Goal: Task Accomplishment & Management: Manage account settings

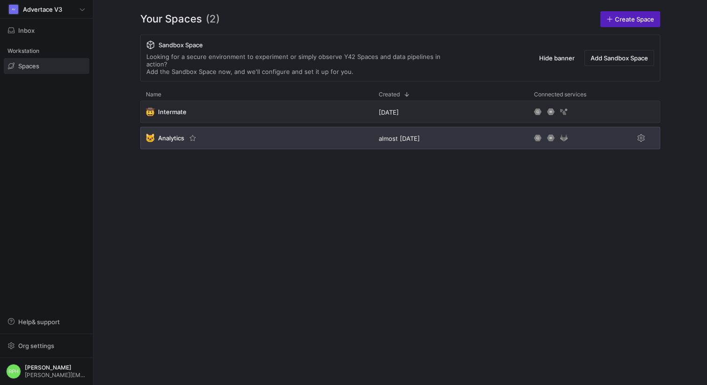
click at [165, 134] on span "Analytics" at bounding box center [171, 137] width 26 height 7
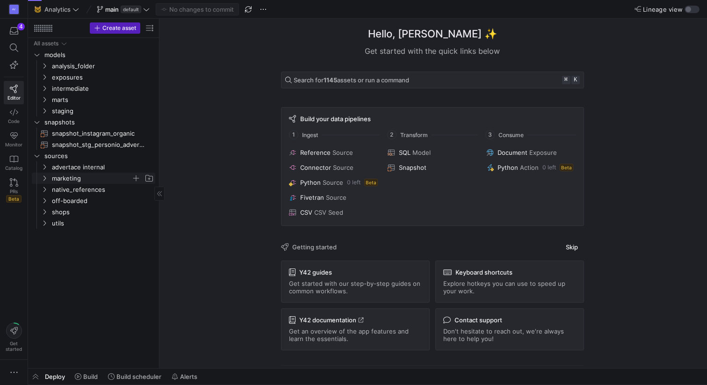
click at [66, 177] on span "marketing" at bounding box center [92, 178] width 80 height 11
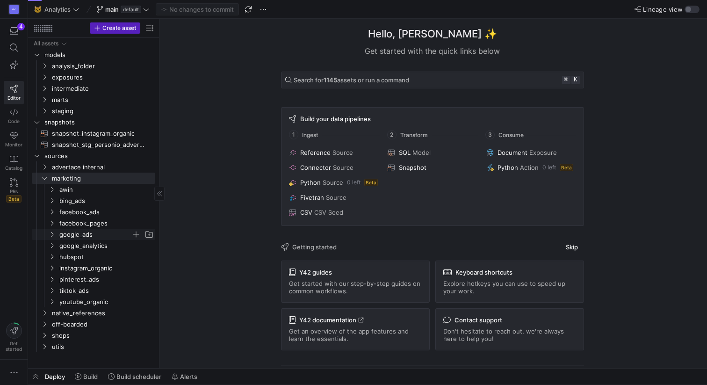
click at [80, 236] on span "google_ads" at bounding box center [95, 234] width 72 height 11
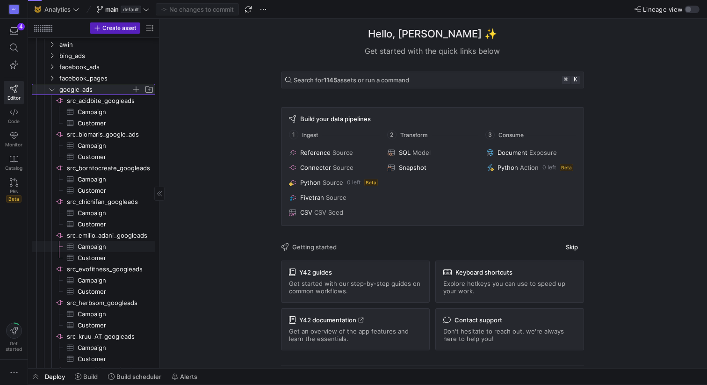
scroll to position [167, 0]
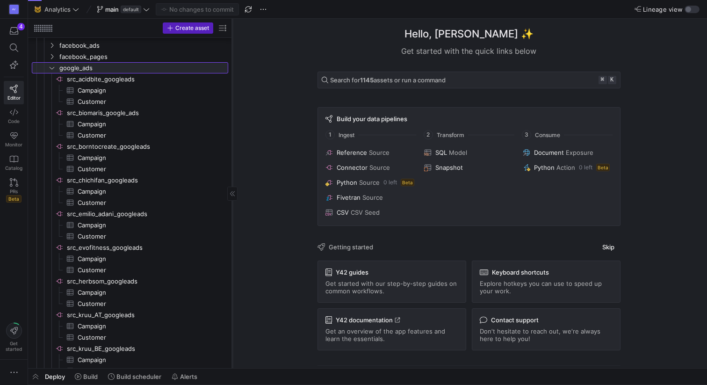
drag, startPoint x: 158, startPoint y: 184, endPoint x: 233, endPoint y: 182, distance: 74.9
click at [233, 182] on div at bounding box center [232, 194] width 0 height 350
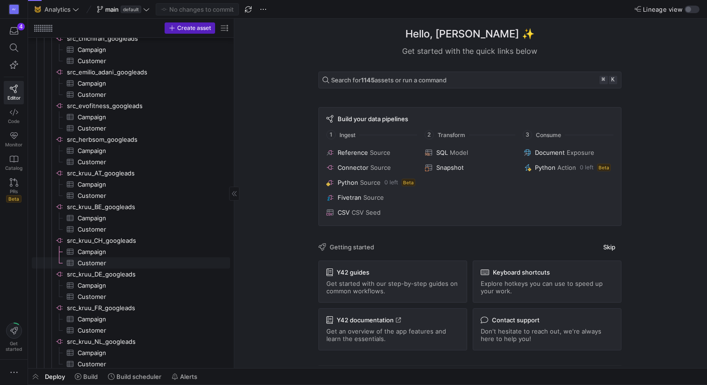
scroll to position [0, 0]
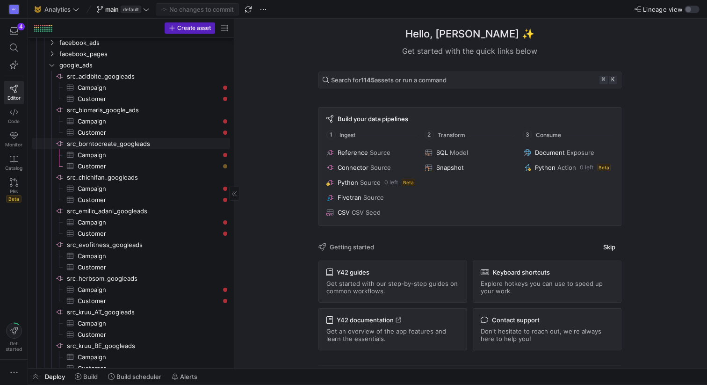
click at [99, 146] on span "src_borntocreate_googleads​​​​​​​​" at bounding box center [148, 143] width 162 height 11
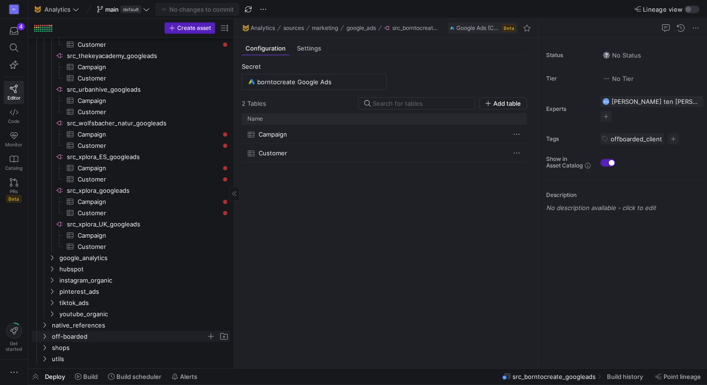
click at [44, 337] on icon "Press SPACE to select this row." at bounding box center [44, 337] width 7 height 6
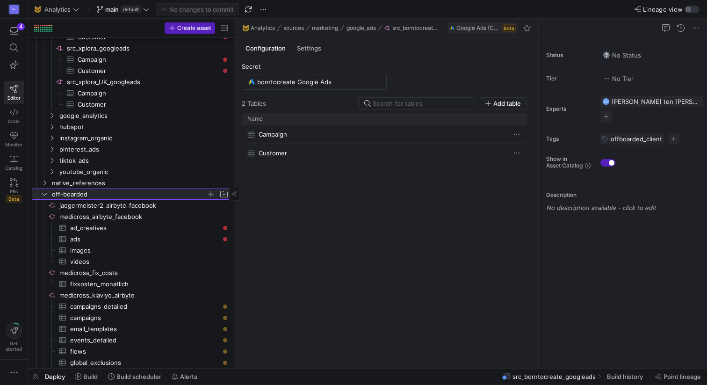
click at [42, 196] on icon at bounding box center [44, 194] width 7 height 6
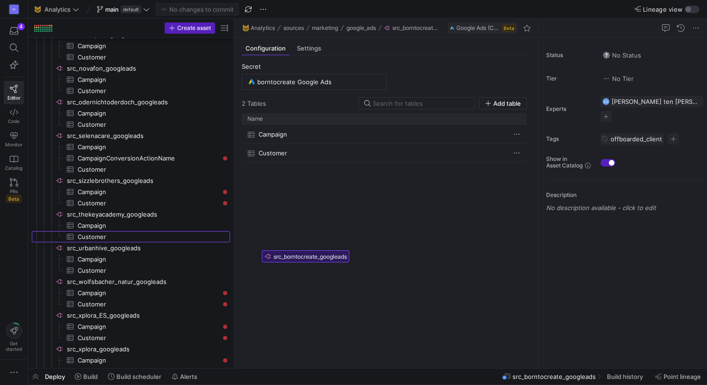
drag, startPoint x: 101, startPoint y: 241, endPoint x: 260, endPoint y: 245, distance: 159.1
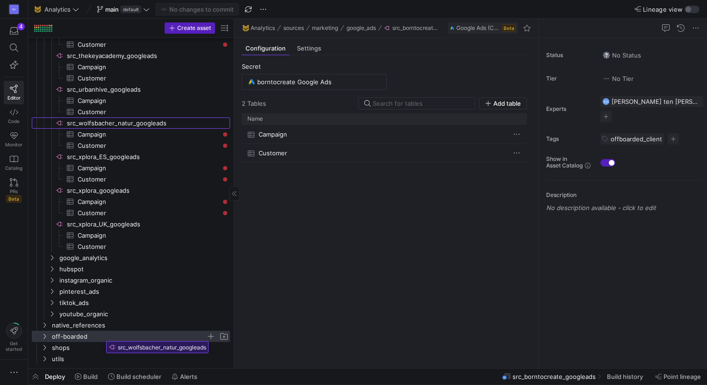
drag, startPoint x: 146, startPoint y: 123, endPoint x: 103, endPoint y: 339, distance: 219.9
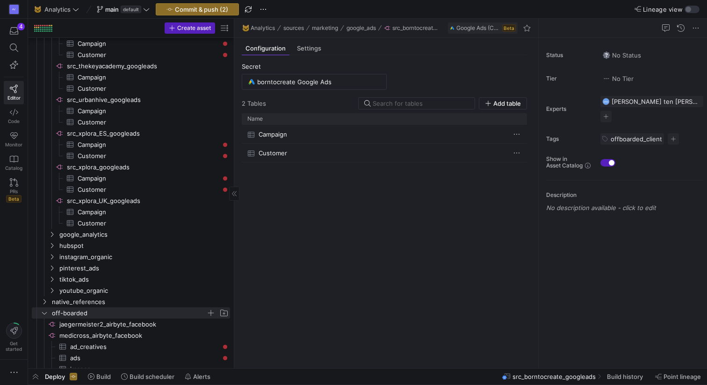
click at [45, 314] on icon at bounding box center [44, 313] width 5 height 2
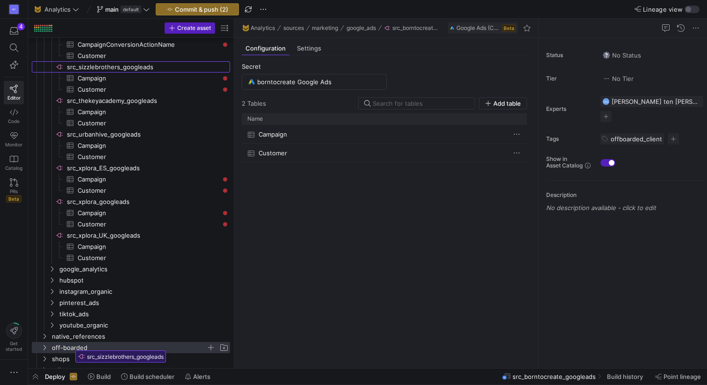
drag, startPoint x: 124, startPoint y: 66, endPoint x: 72, endPoint y: 347, distance: 286.1
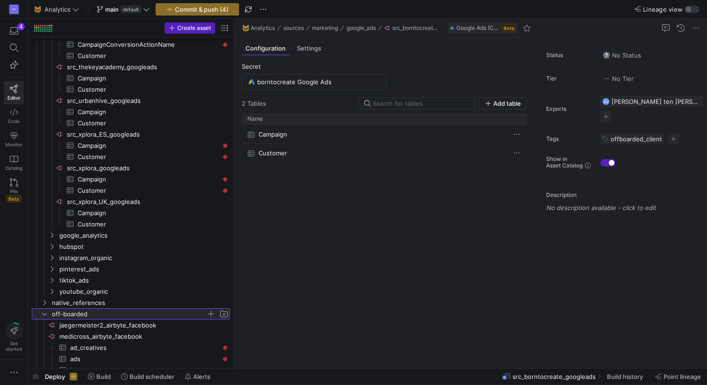
click at [78, 314] on span "off-boarded" at bounding box center [129, 314] width 154 height 11
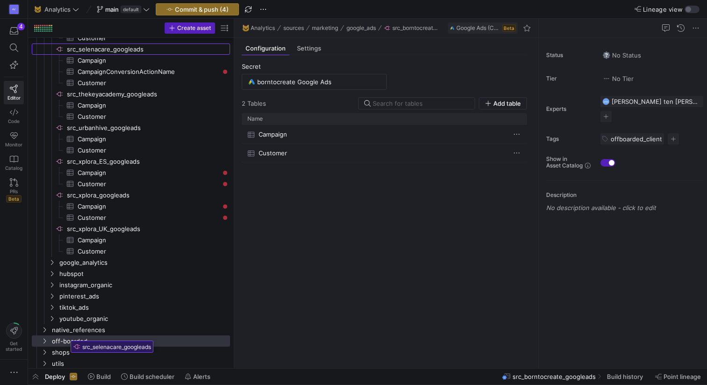
drag, startPoint x: 94, startPoint y: 48, endPoint x: 68, endPoint y: 337, distance: 290.8
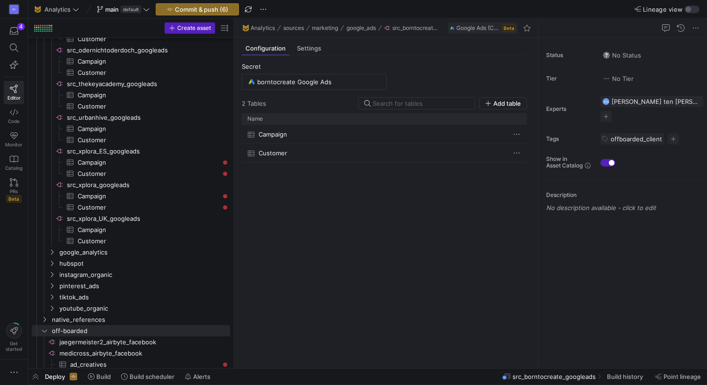
click at [47, 330] on icon at bounding box center [44, 331] width 7 height 6
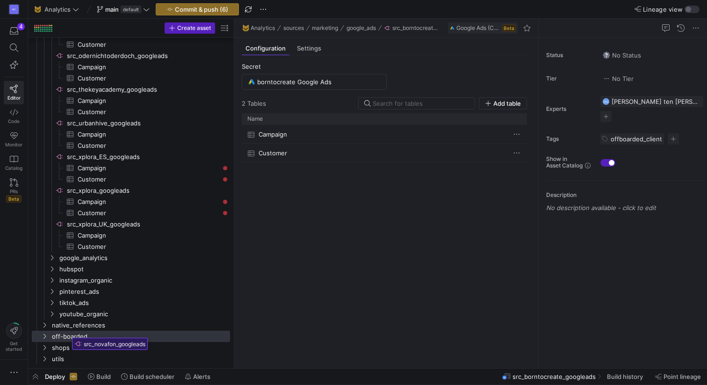
drag, startPoint x: 111, startPoint y: 54, endPoint x: 68, endPoint y: 335, distance: 283.6
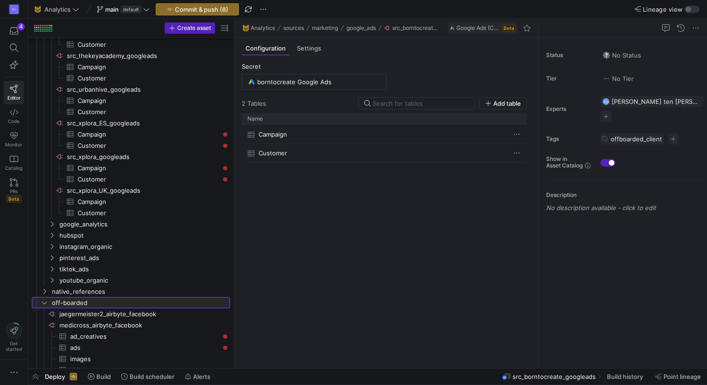
click at [43, 305] on icon at bounding box center [44, 303] width 7 height 6
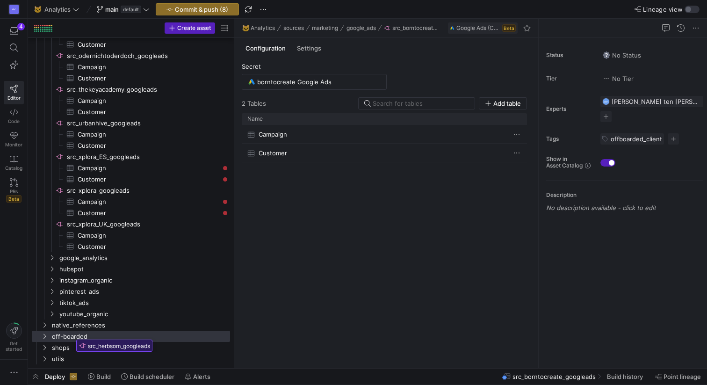
drag, startPoint x: 105, startPoint y: 160, endPoint x: 73, endPoint y: 336, distance: 178.9
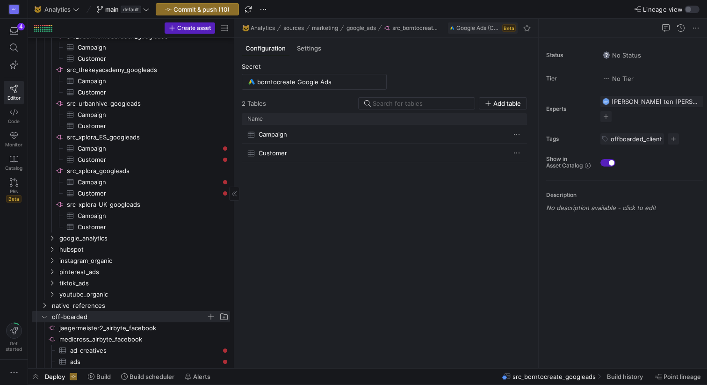
click at [64, 317] on span "off-boarded" at bounding box center [129, 317] width 154 height 11
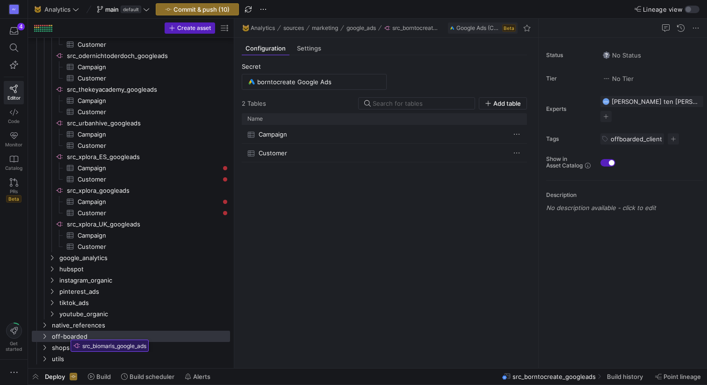
drag, startPoint x: 110, startPoint y: 99, endPoint x: 68, endPoint y: 336, distance: 241.0
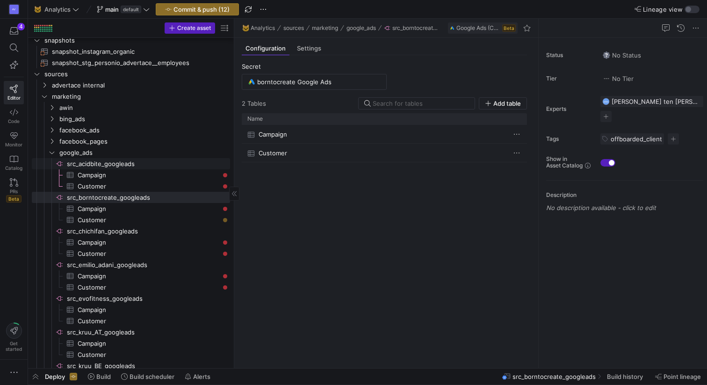
click at [94, 162] on span "src_acidbite_googleads​​​​​​​​" at bounding box center [148, 164] width 162 height 11
type input "Acidbite Google Ads"
click at [608, 133] on span "button" at bounding box center [606, 138] width 11 height 11
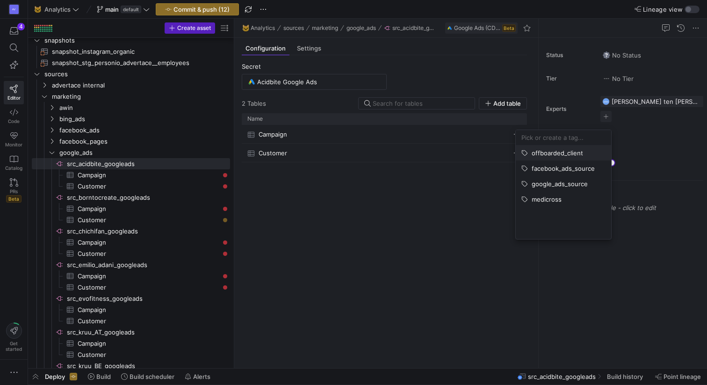
click at [565, 153] on span "offboarded_client" at bounding box center [557, 152] width 51 height 7
click at [430, 189] on div at bounding box center [353, 192] width 707 height 385
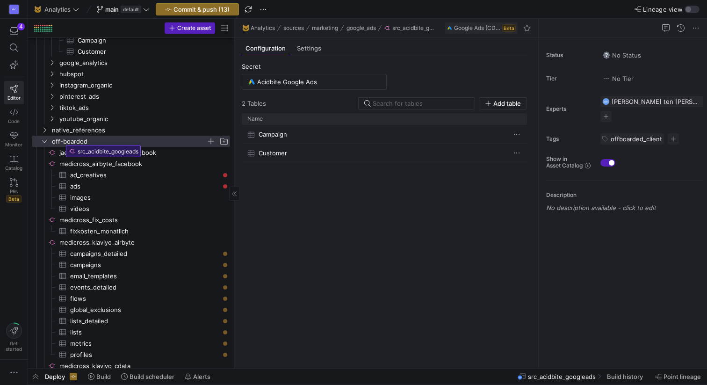
drag, startPoint x: 117, startPoint y: 164, endPoint x: 62, endPoint y: 141, distance: 60.0
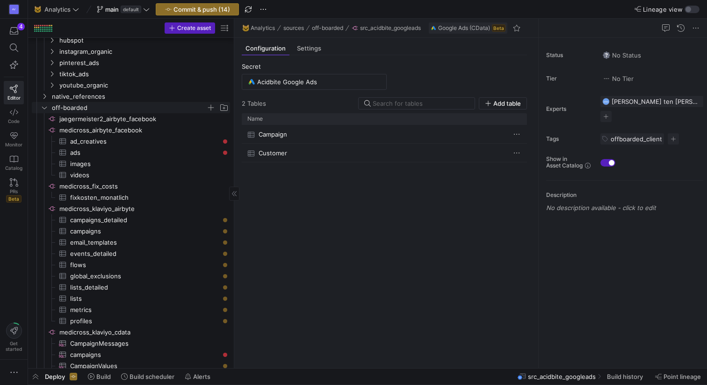
click at [44, 108] on icon "Press SPACE to select this row." at bounding box center [44, 108] width 7 height 6
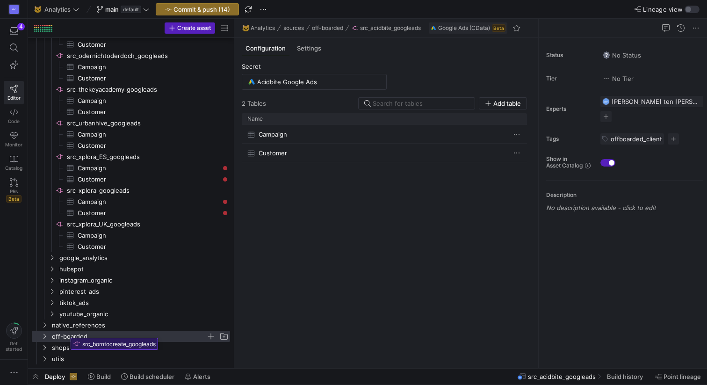
drag, startPoint x: 106, startPoint y: 123, endPoint x: 65, endPoint y: 335, distance: 216.9
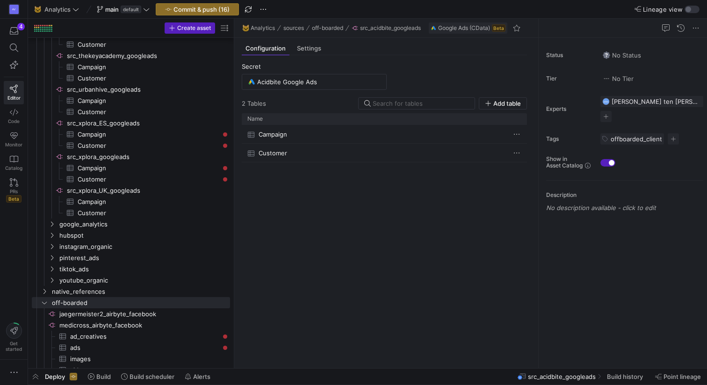
click at [44, 299] on y42-icon at bounding box center [44, 302] width 7 height 7
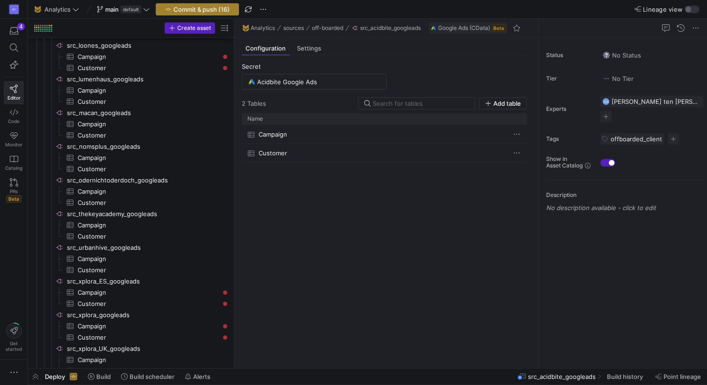
click at [209, 9] on span "Commit & push (16)" at bounding box center [202, 9] width 56 height 7
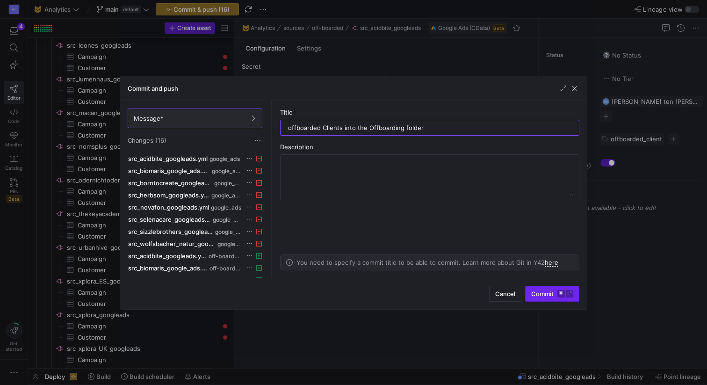
type input "offboarded Clients into the Offboarding folder"
click at [553, 294] on span "Commit ⌘ ⏎" at bounding box center [553, 293] width 42 height 7
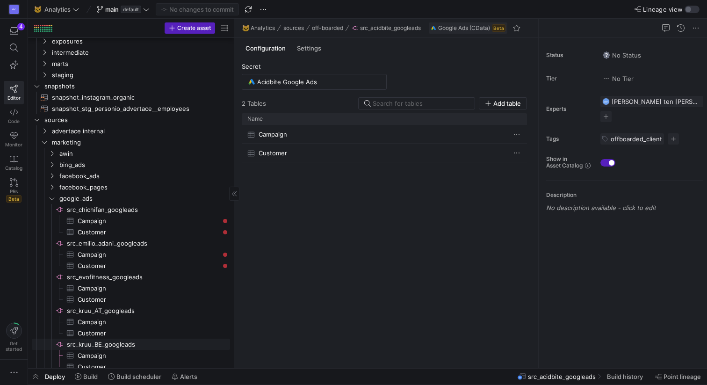
scroll to position [24, 0]
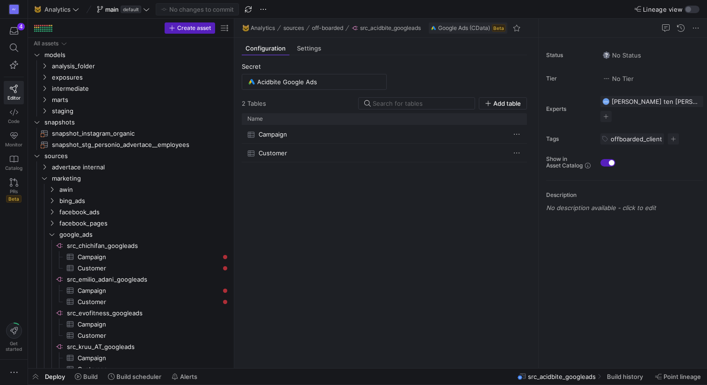
click at [367, 250] on div "Campaign Customer" at bounding box center [384, 243] width 285 height 236
